Goal: Task Accomplishment & Management: Complete application form

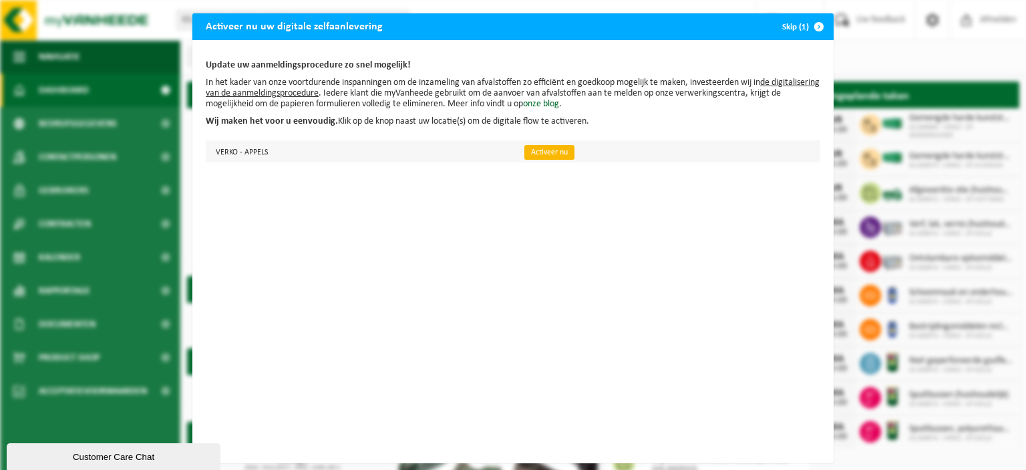
click at [543, 152] on link "Activeer nu" at bounding box center [549, 152] width 50 height 15
click at [545, 151] on link "Activeer nu" at bounding box center [549, 152] width 50 height 15
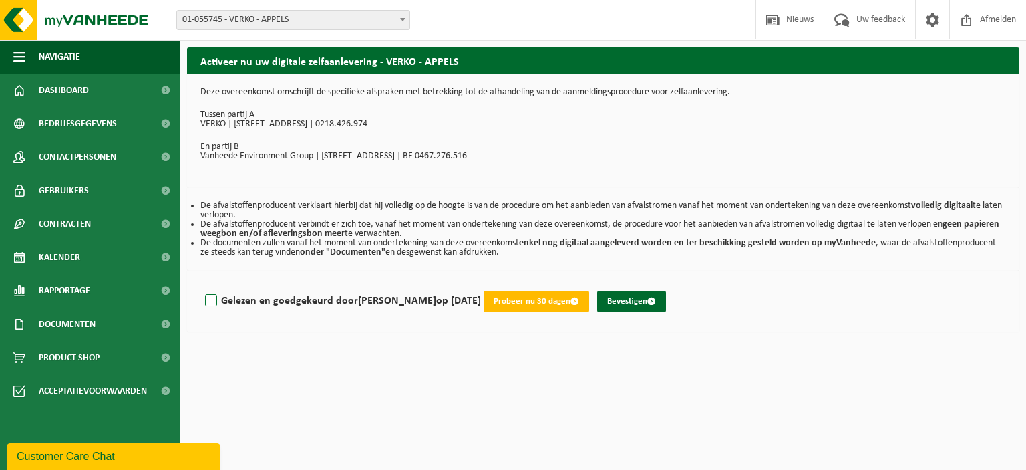
click at [210, 300] on label "Gelezen en goedgekeurd door NICO VAN RIEL op 26/09/25" at bounding box center [341, 301] width 279 height 20
click at [481, 284] on input "Gelezen en goedgekeurd door NICO VAN RIEL op 26/09/25" at bounding box center [481, 283] width 1 height 1
checkbox input "true"
click at [629, 297] on button "Bevestigen" at bounding box center [631, 301] width 69 height 21
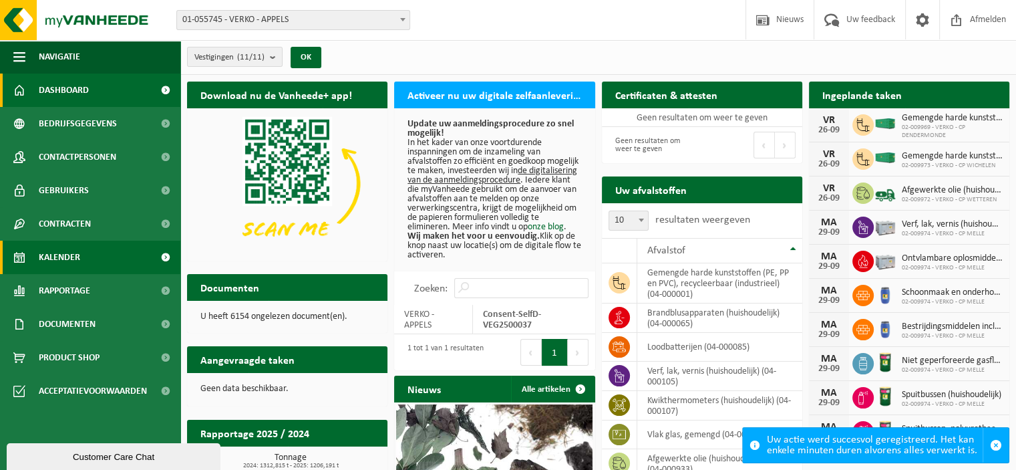
click at [61, 257] on span "Kalender" at bounding box center [59, 257] width 41 height 33
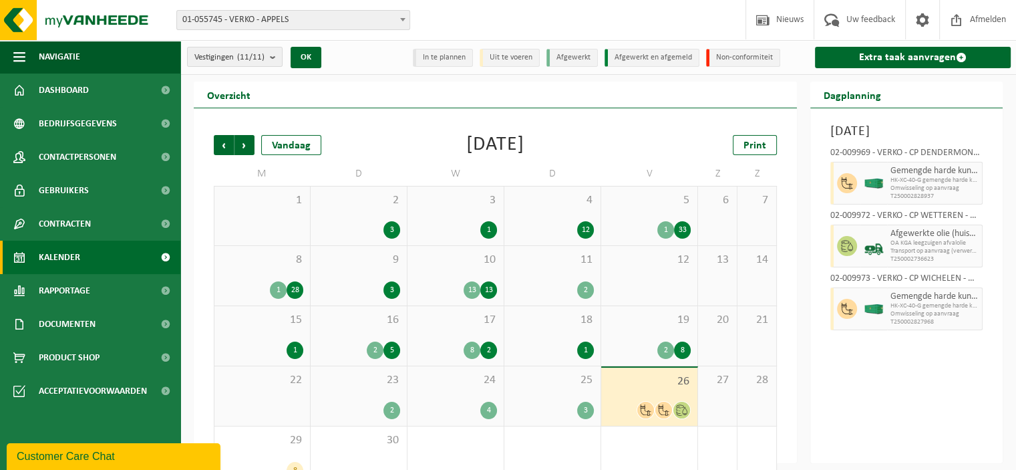
click at [400, 19] on b at bounding box center [402, 19] width 5 height 3
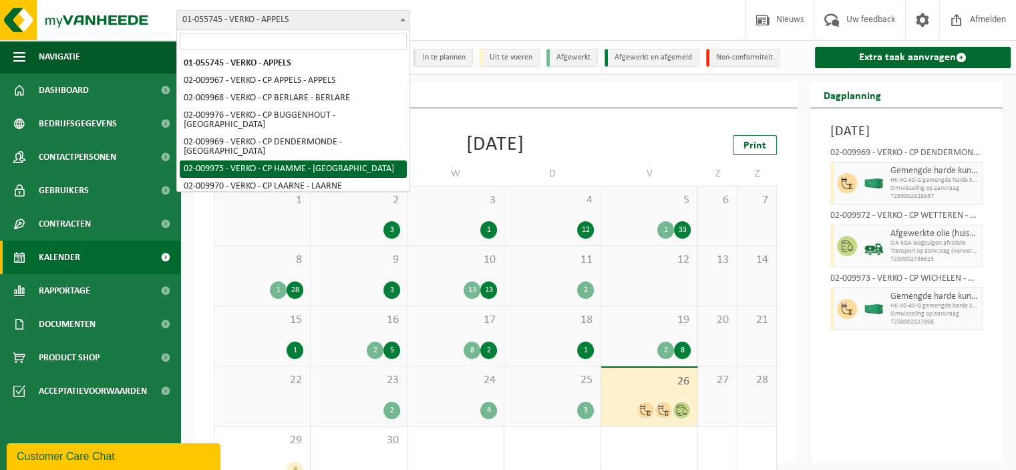
scroll to position [116, 0]
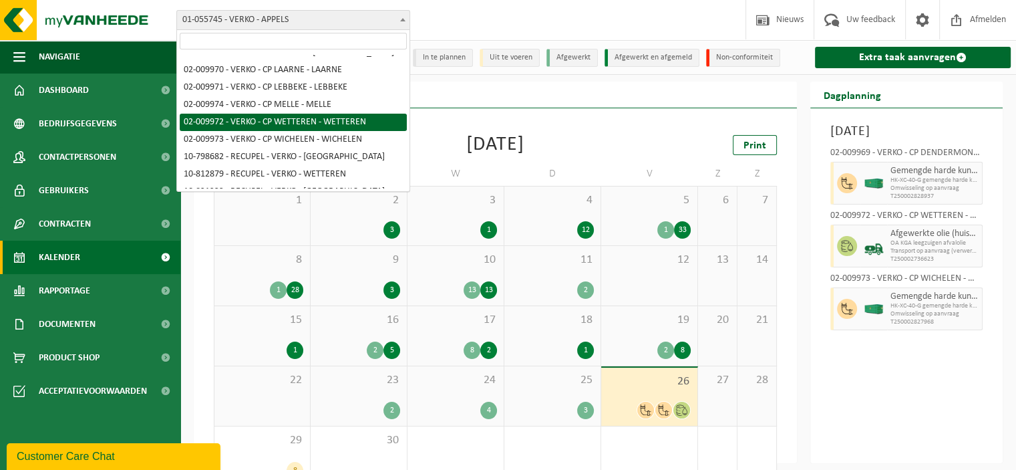
select select "1964"
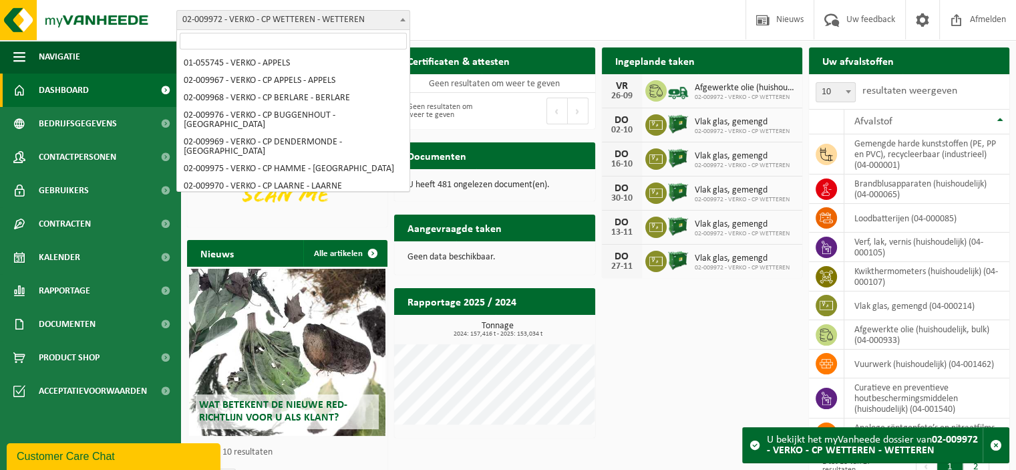
click at [404, 21] on span at bounding box center [402, 19] width 13 height 17
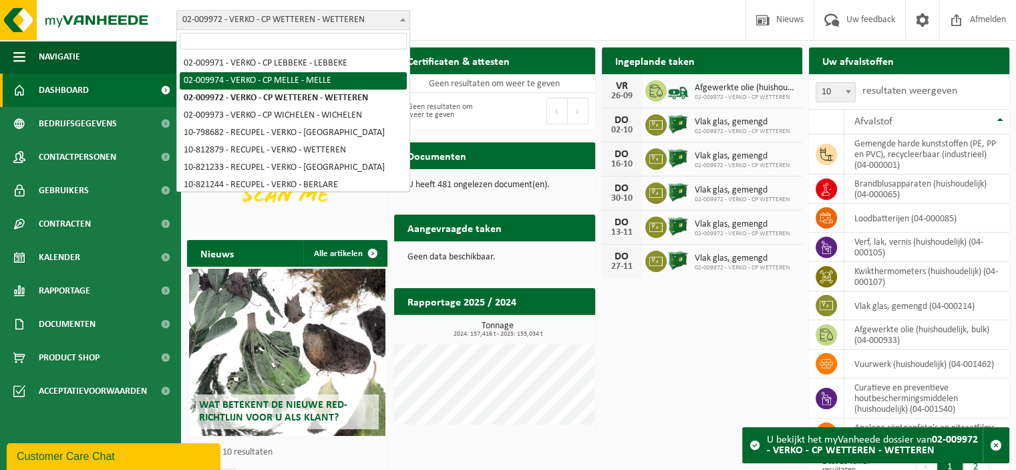
select select "1966"
